Goal: Information Seeking & Learning: Compare options

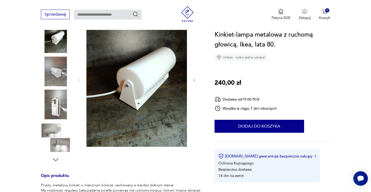
click at [59, 148] on img at bounding box center [56, 138] width 30 height 30
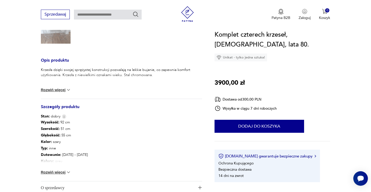
scroll to position [265, 0]
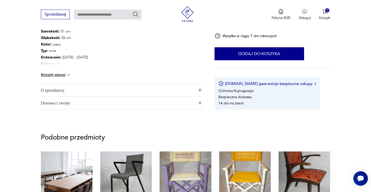
click at [64, 72] on div "Wysokość : 92 cm Szerokość : 51 cm Głębokość : 55 cm Kolor: szary Typ : inne Da…" at bounding box center [121, 53] width 161 height 62
click at [58, 77] on button "Rozwiń więcej" at bounding box center [56, 74] width 30 height 5
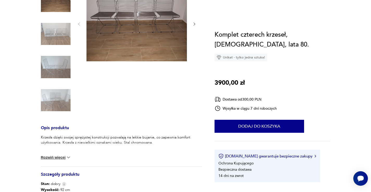
scroll to position [0, 0]
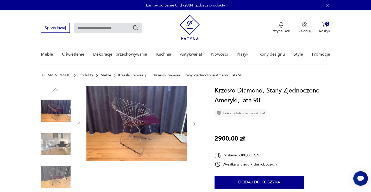
click at [64, 181] on img at bounding box center [56, 178] width 30 height 30
